Goal: Task Accomplishment & Management: Complete application form

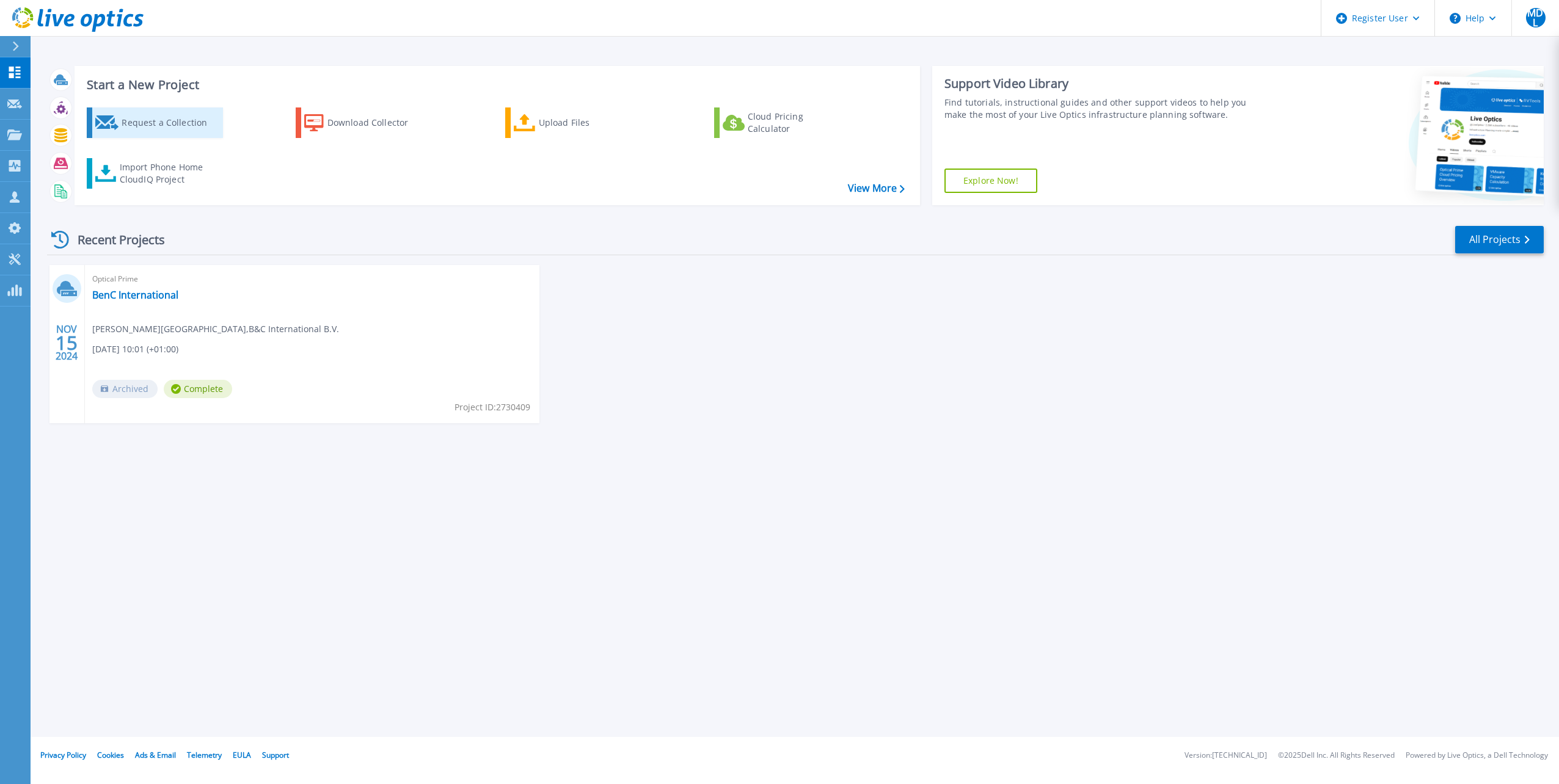
click at [202, 124] on div "Request a Collection" at bounding box center [170, 122] width 98 height 24
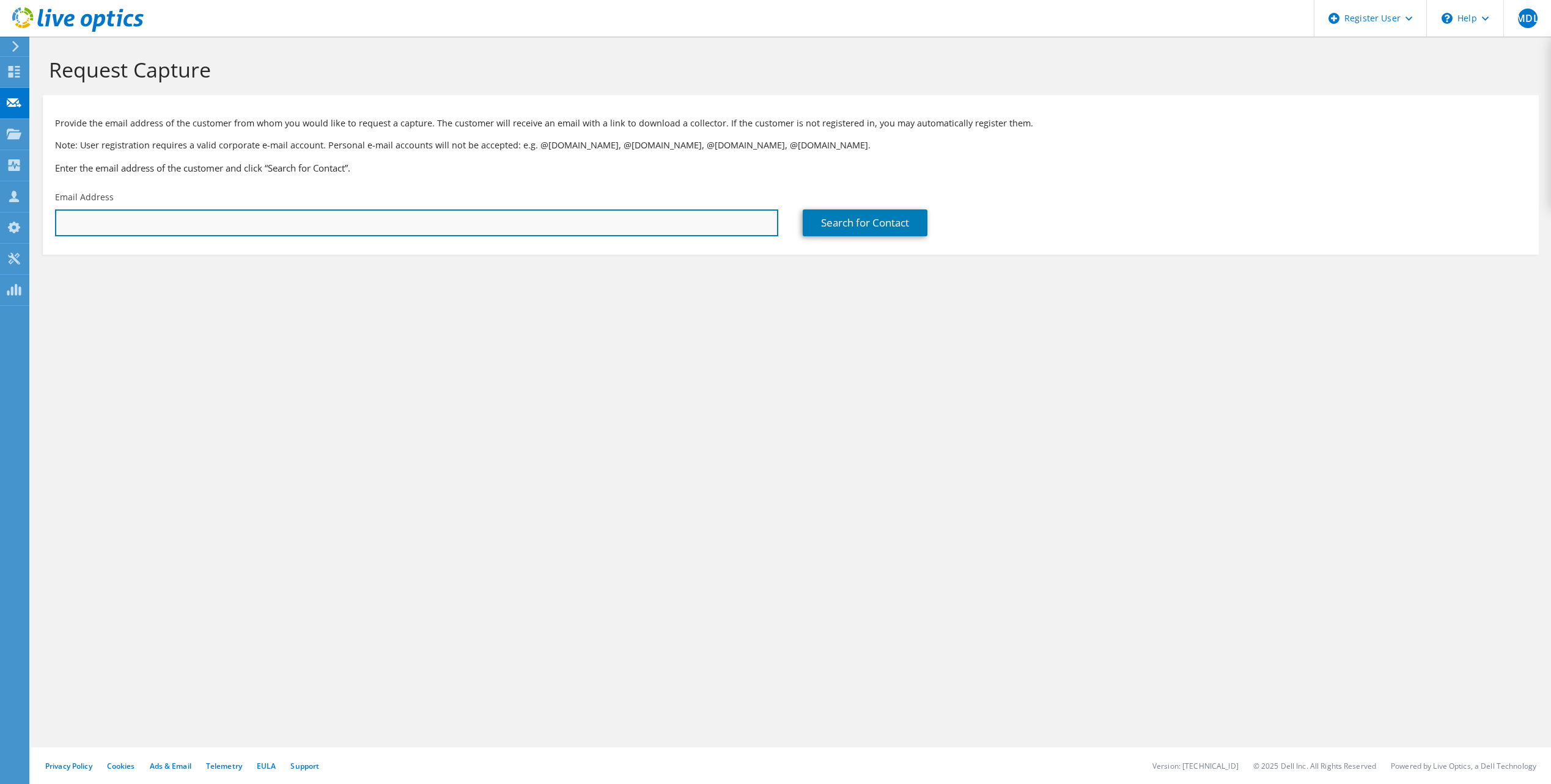
drag, startPoint x: 428, startPoint y: 214, endPoint x: 437, endPoint y: 210, distance: 9.8
click at [429, 214] on input "text" at bounding box center [416, 223] width 723 height 27
type input "max.lievense@perciv.ai"
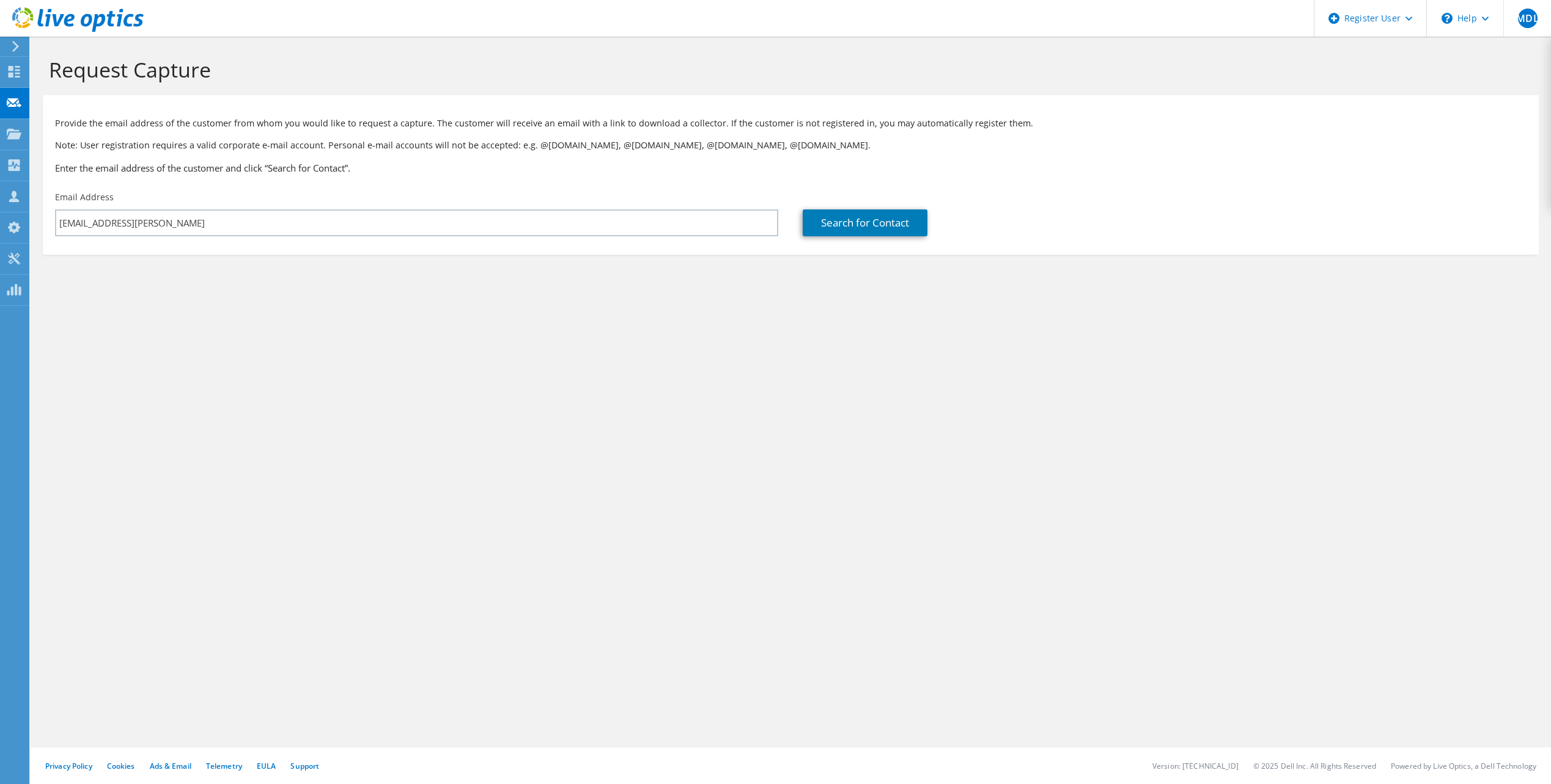
click at [630, 328] on div "Request Capture Provide the email address of the customer from whom you would l…" at bounding box center [791, 410] width 1520 height 748
click at [871, 217] on link "Search for Contact" at bounding box center [864, 223] width 124 height 27
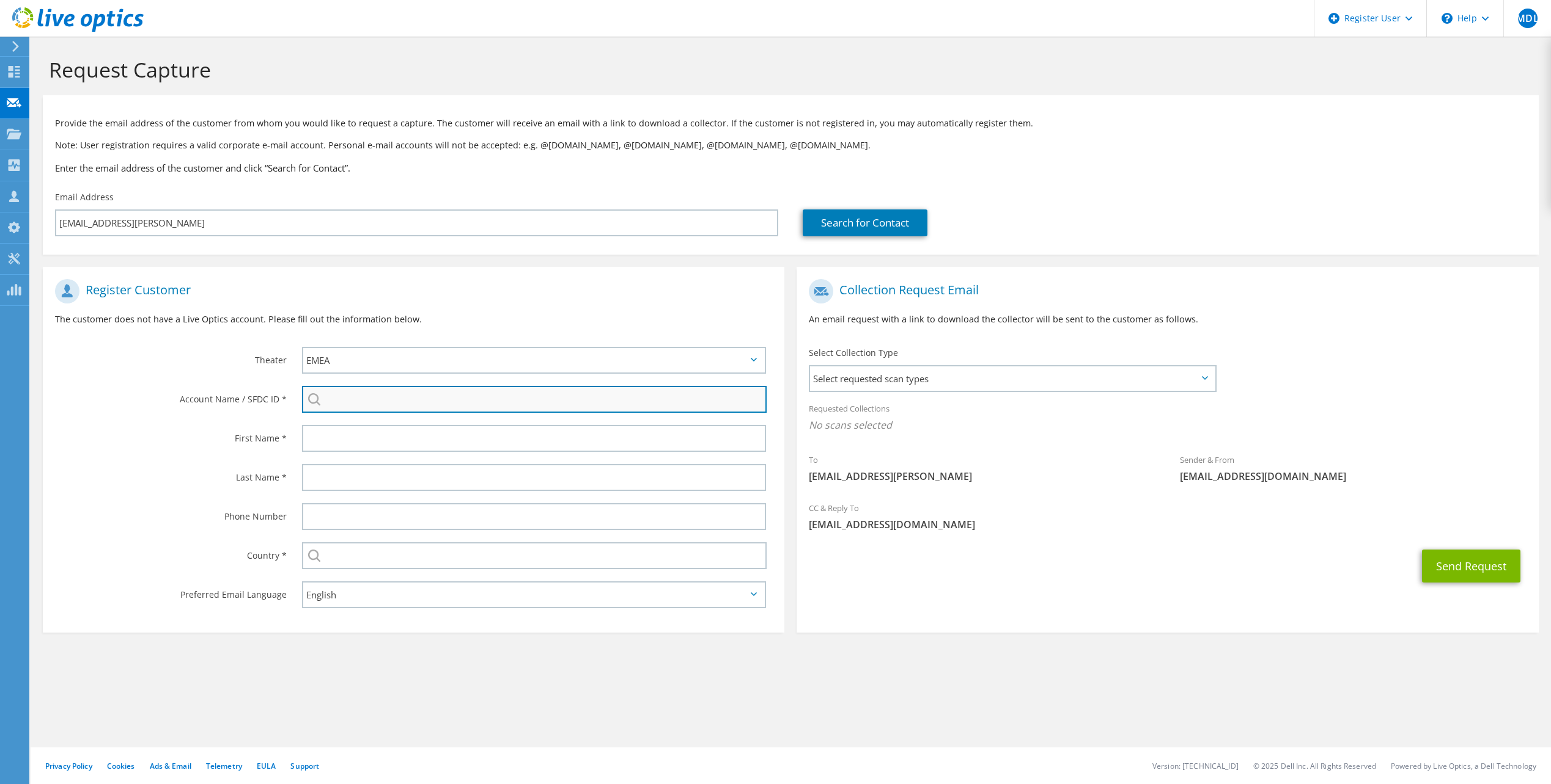
click at [494, 399] on input "search" at bounding box center [534, 399] width 465 height 27
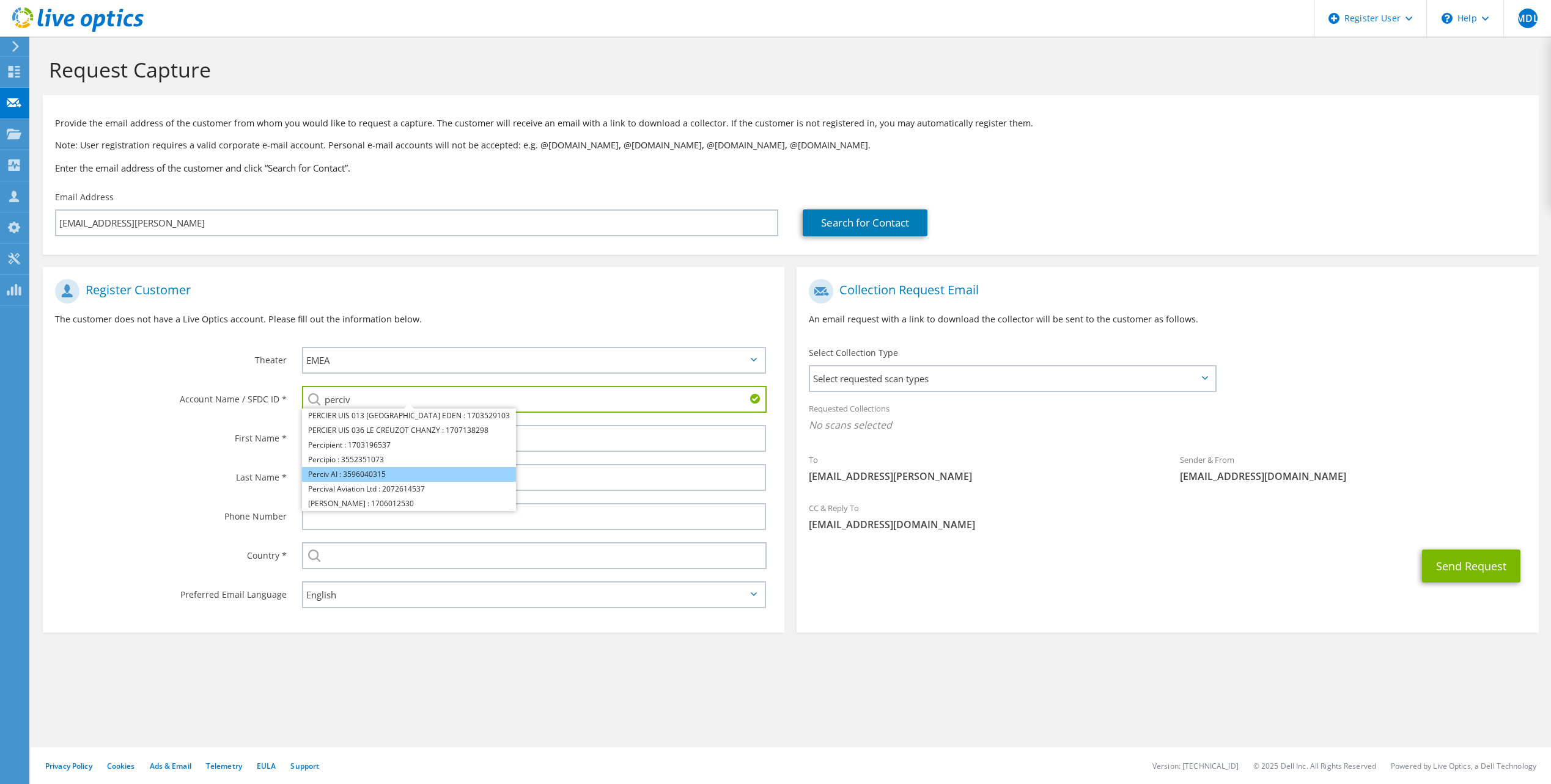
click at [343, 479] on li "Perciv AI : 3596040315" at bounding box center [409, 474] width 214 height 15
type input "Perciv AI : 3596040315"
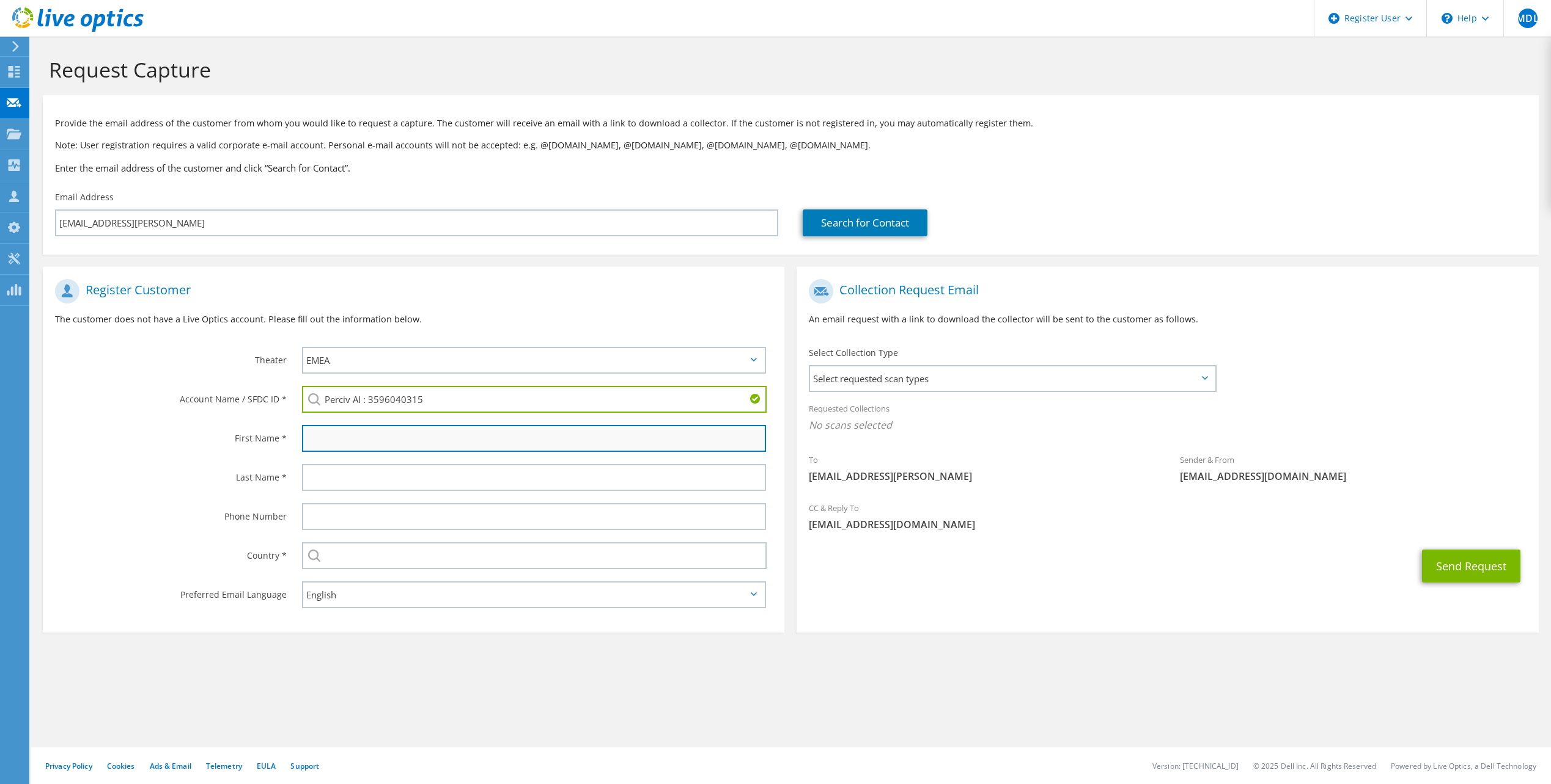
click at [329, 440] on input "text" at bounding box center [533, 439] width 464 height 27
type input "Max"
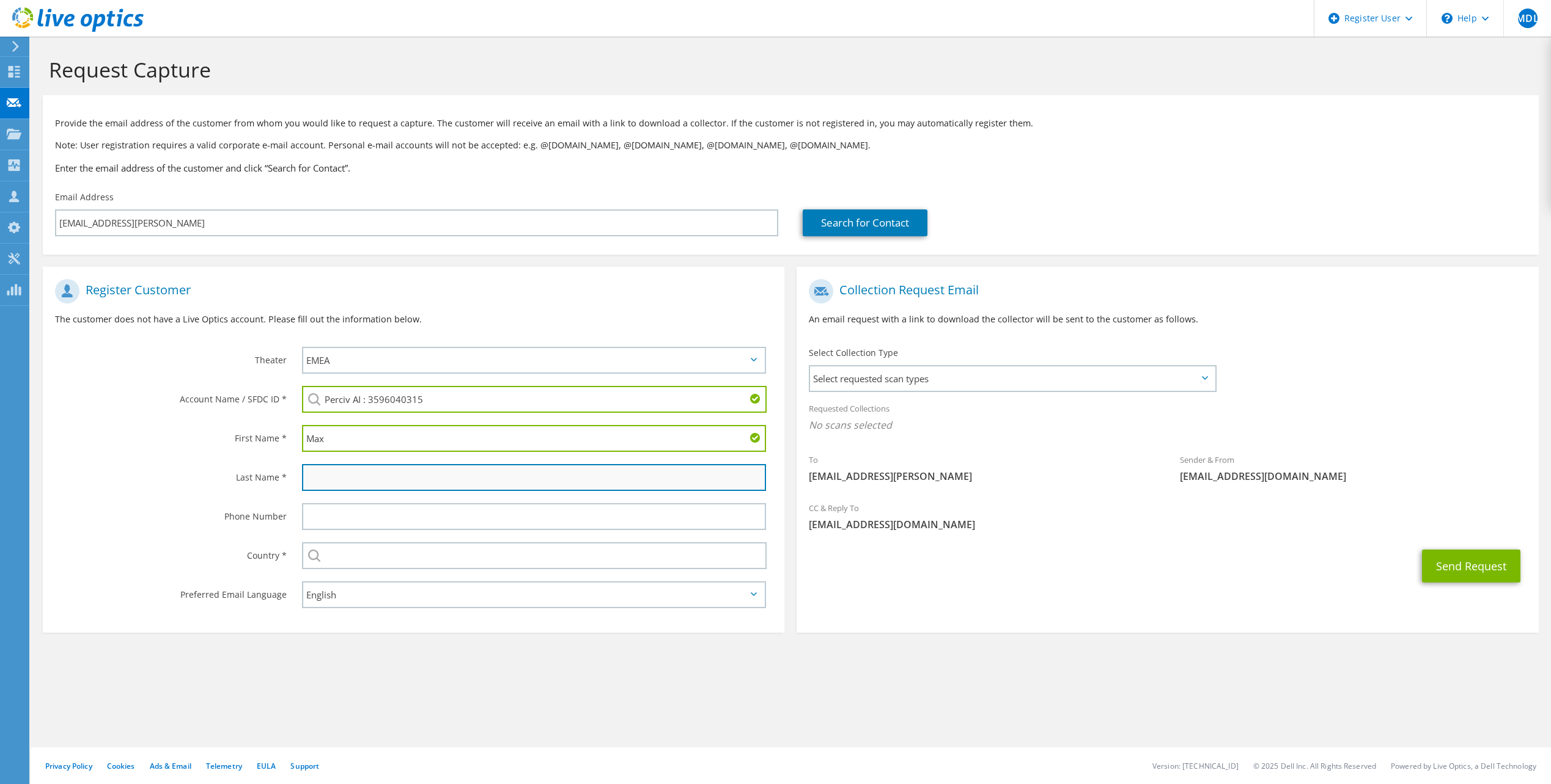
click at [316, 485] on input "text" at bounding box center [533, 478] width 464 height 27
type input "Lievense"
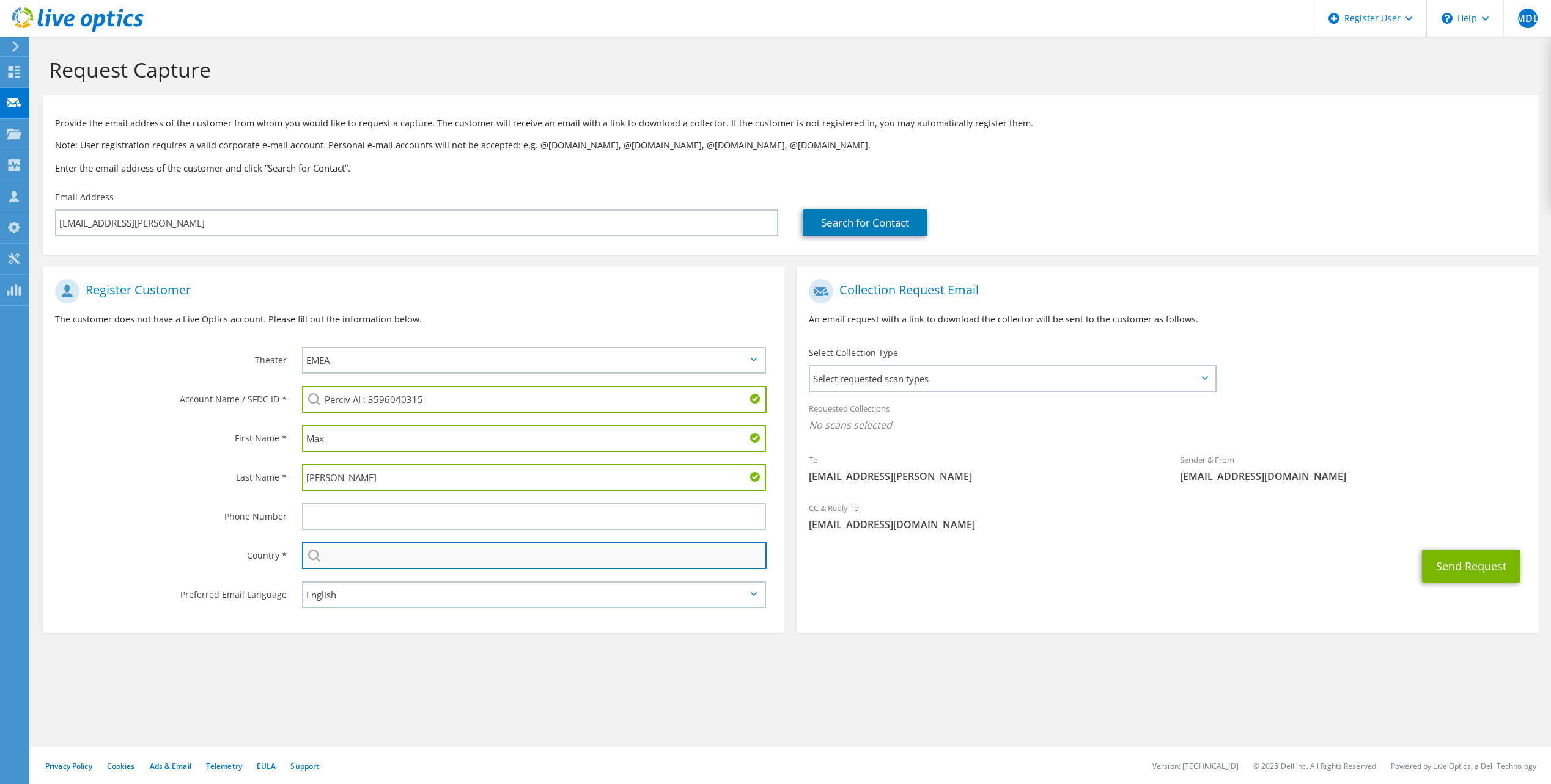
click at [387, 559] on input "text" at bounding box center [534, 556] width 465 height 27
type input "Netherlands"
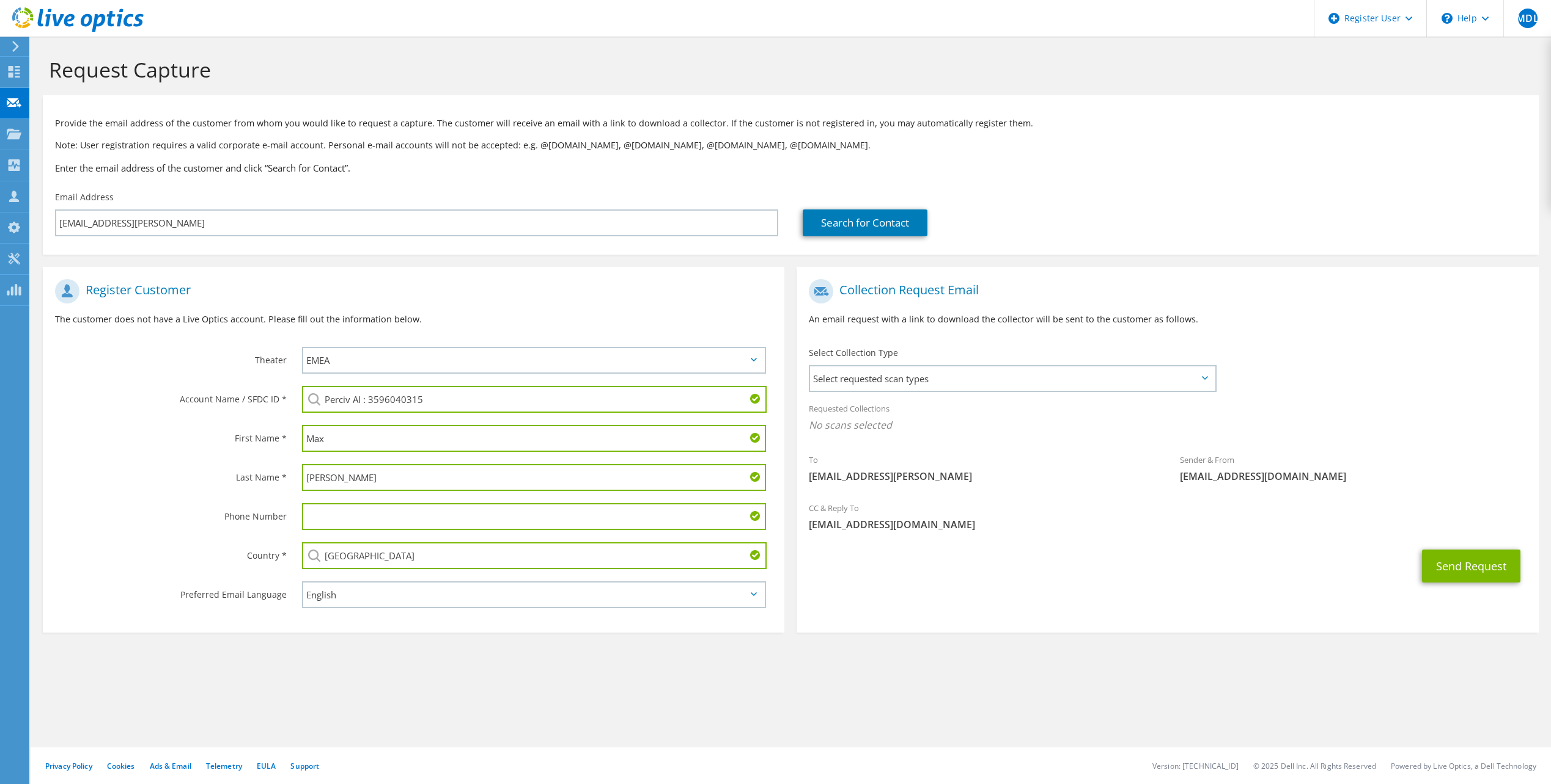
click at [404, 699] on div "Request Capture Provide the email address of the customer from whom you would l…" at bounding box center [791, 410] width 1520 height 748
click at [1135, 385] on span "Select requested scan types" at bounding box center [1011, 378] width 404 height 24
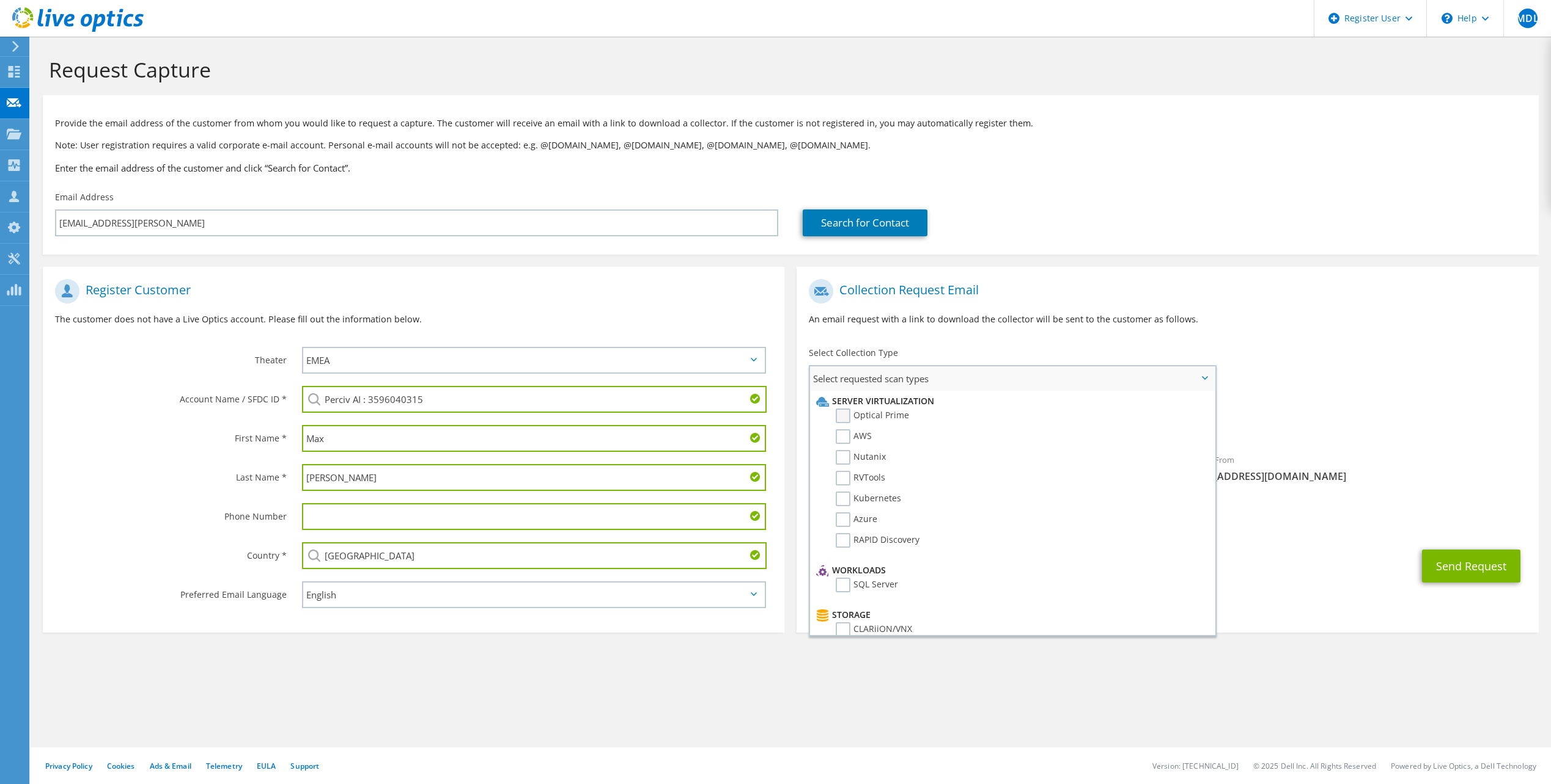
click at [845, 420] on label "Optical Prime" at bounding box center [872, 416] width 74 height 15
click at [0, 0] on input "Optical Prime" at bounding box center [0, 0] width 0 height 0
click at [1348, 432] on span "Optical Prime" at bounding box center [1167, 428] width 717 height 20
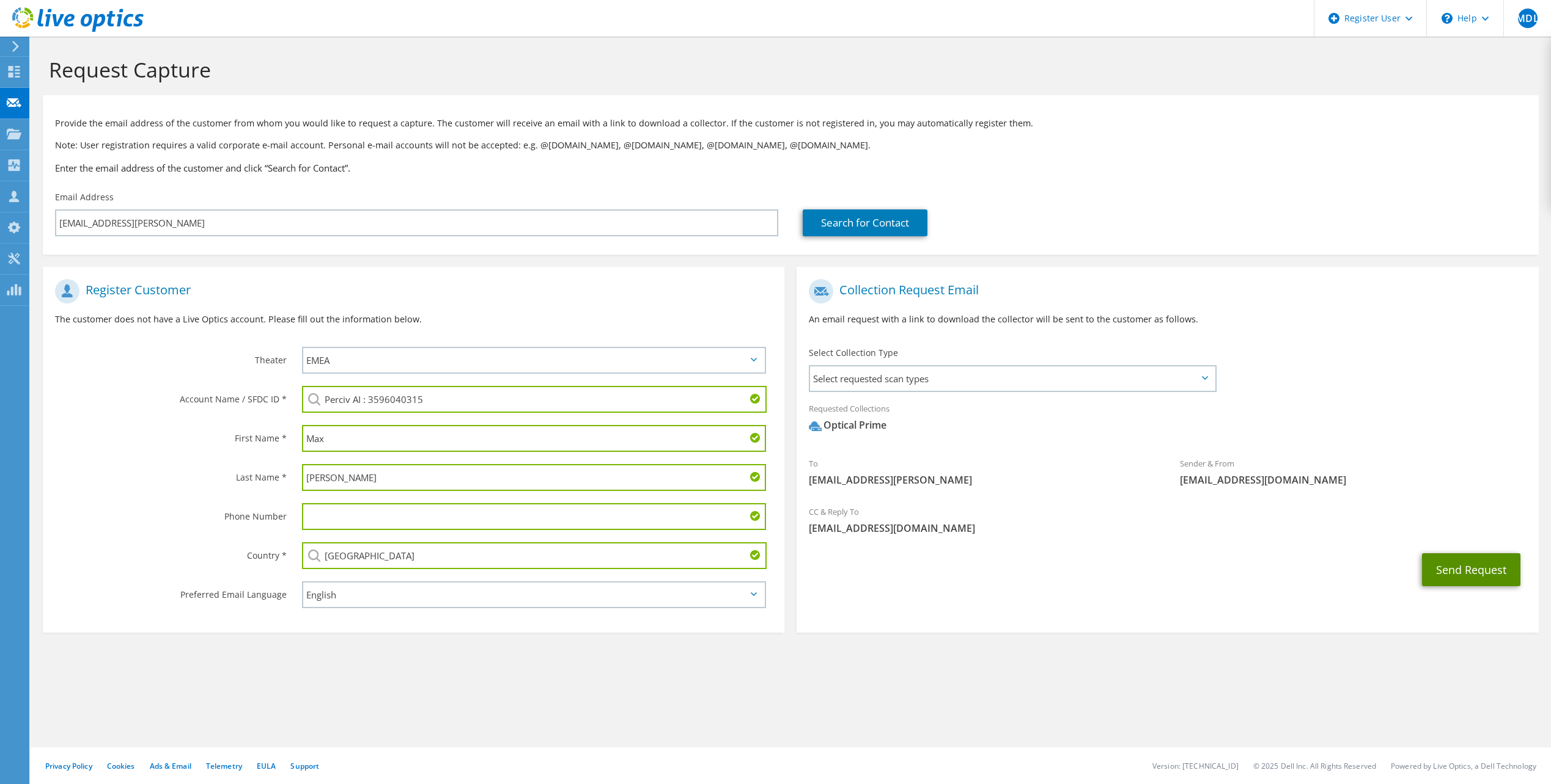
click at [1489, 564] on button "Send Request" at bounding box center [1471, 570] width 99 height 33
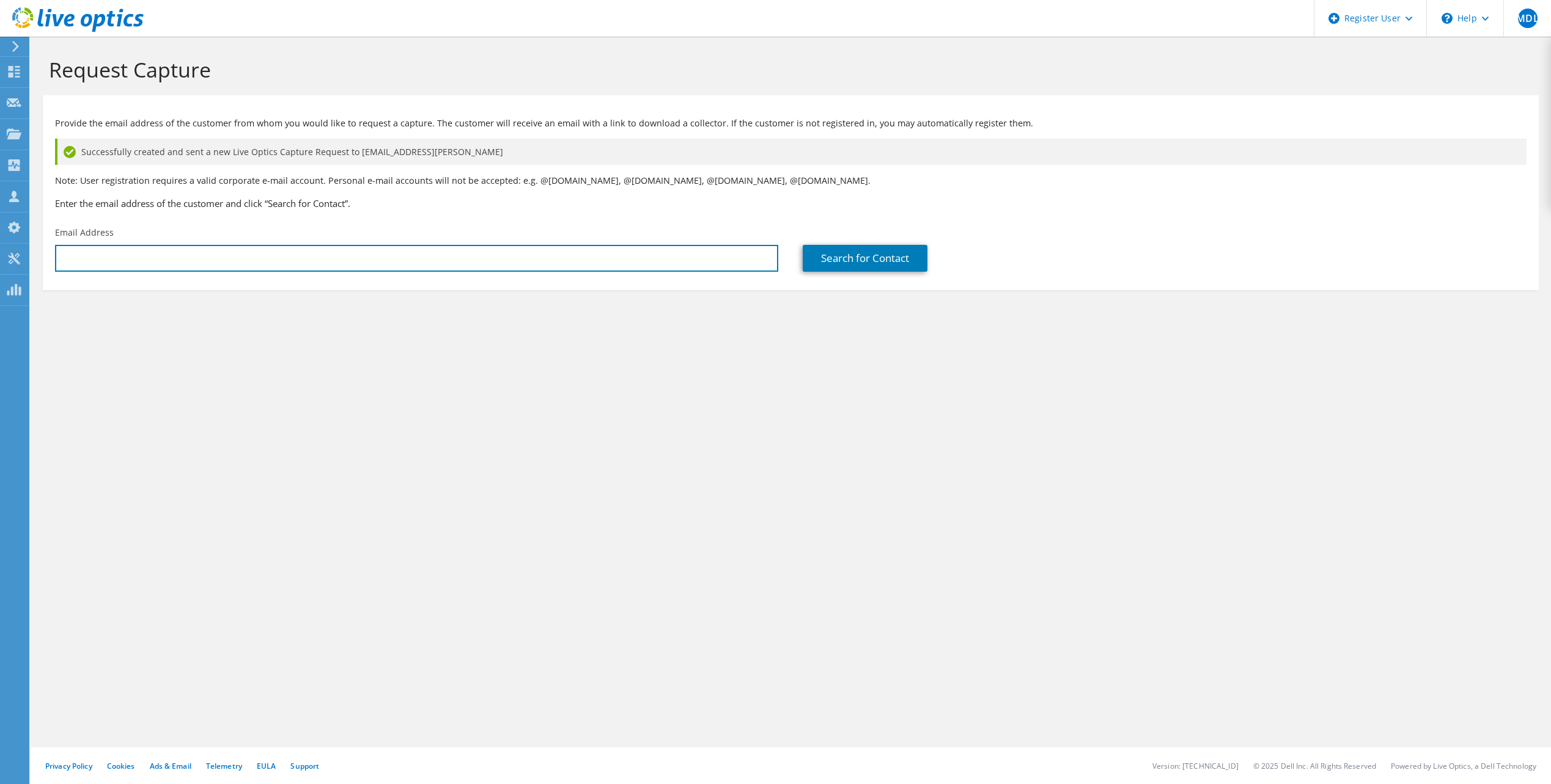
drag, startPoint x: 561, startPoint y: 250, endPoint x: 648, endPoint y: 169, distance: 118.9
click at [561, 250] on input "text" at bounding box center [416, 258] width 723 height 27
